Goal: Task Accomplishment & Management: Manage account settings

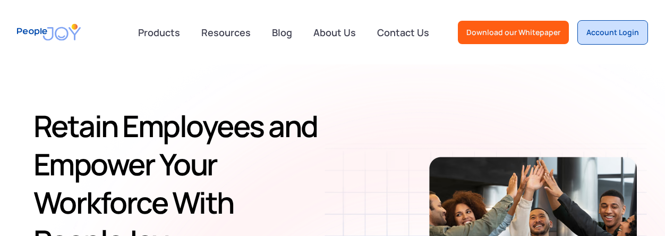
click at [628, 38] on link "Account Login" at bounding box center [612, 32] width 71 height 24
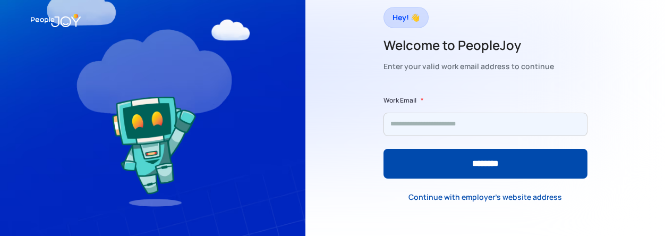
click at [455, 131] on input "Form" at bounding box center [485, 124] width 204 height 23
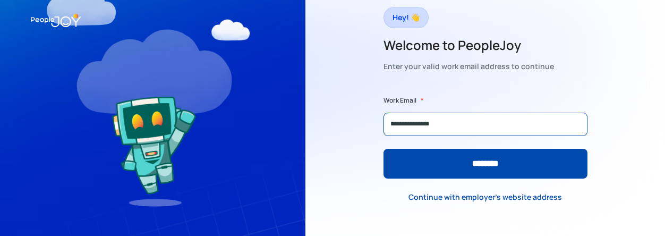
type input "**********"
click at [383, 149] on input "********" at bounding box center [485, 164] width 204 height 30
